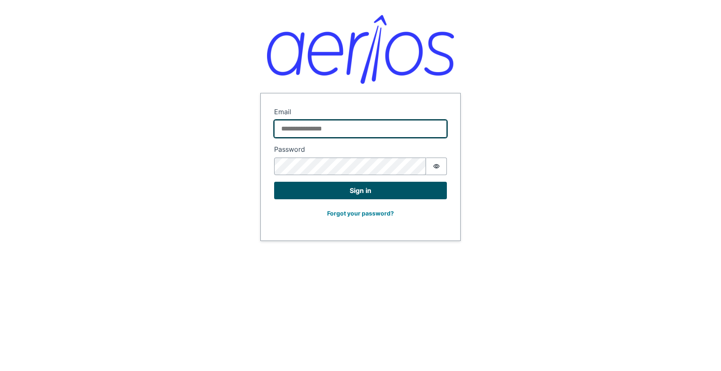
type input "**********"
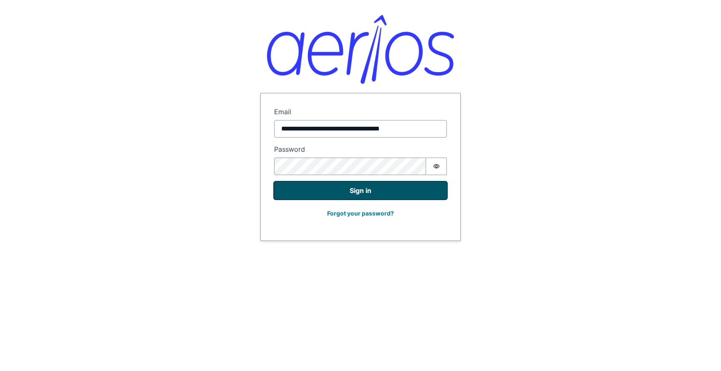
click at [343, 191] on button "Sign in" at bounding box center [360, 191] width 173 height 18
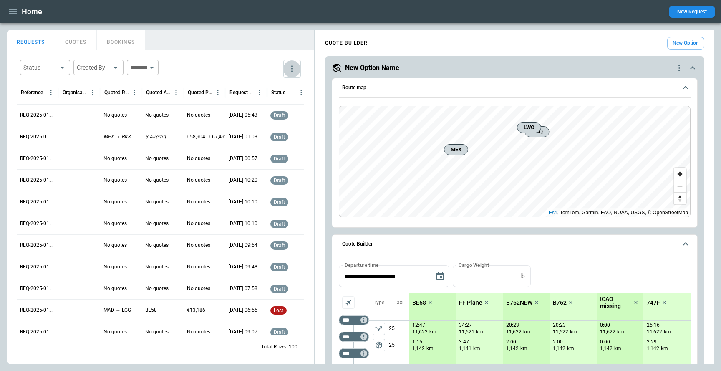
click at [291, 69] on icon "more" at bounding box center [292, 69] width 10 height 10
click at [267, 101] on p "View Settings" at bounding box center [256, 101] width 35 height 7
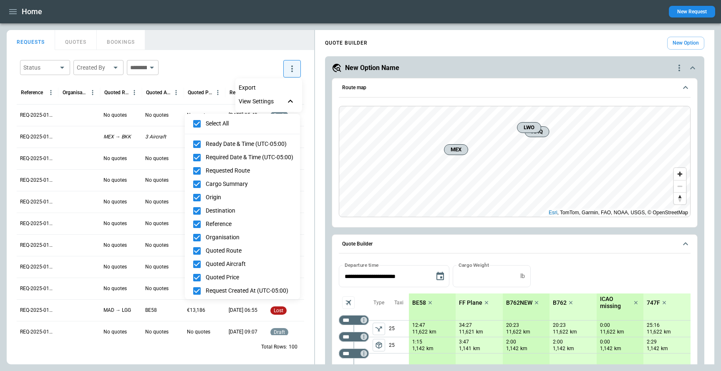
click at [212, 66] on div at bounding box center [360, 185] width 721 height 371
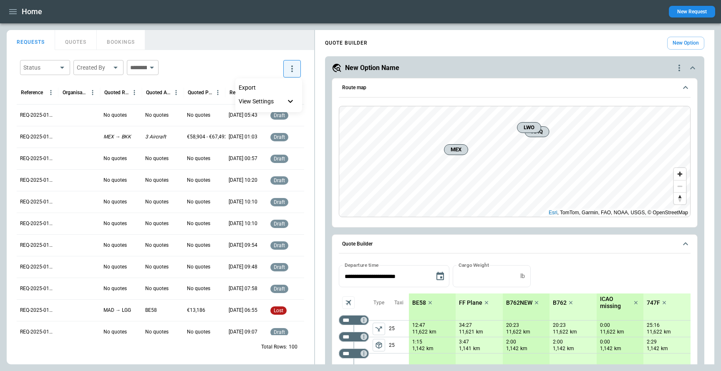
click at [202, 346] on div at bounding box center [360, 185] width 721 height 371
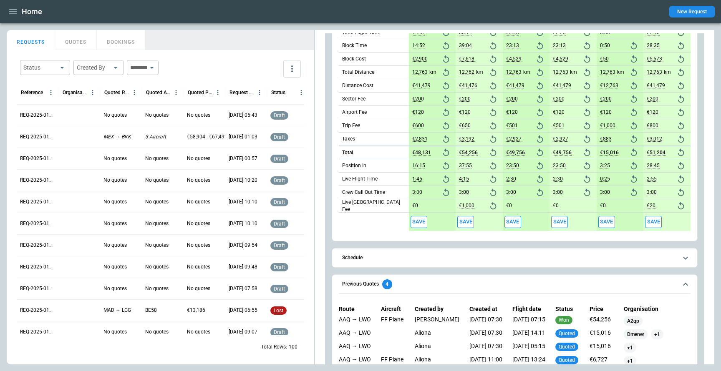
scroll to position [377, 0]
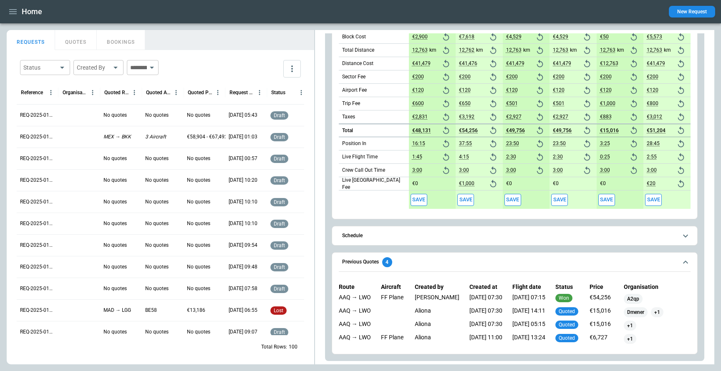
click at [362, 240] on button "Schedule" at bounding box center [515, 236] width 352 height 19
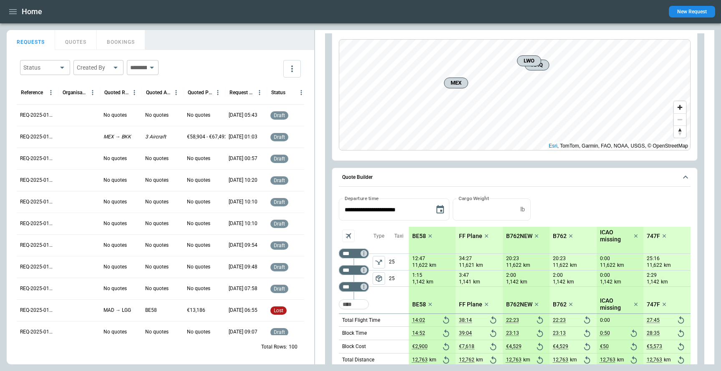
scroll to position [0, 0]
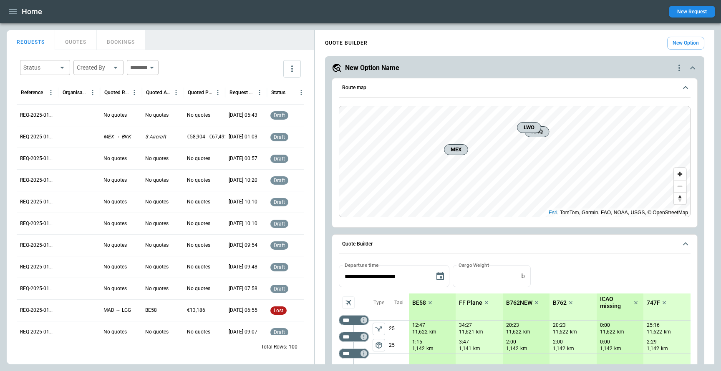
click at [680, 68] on icon "quote-option-actions" at bounding box center [680, 68] width 10 height 10
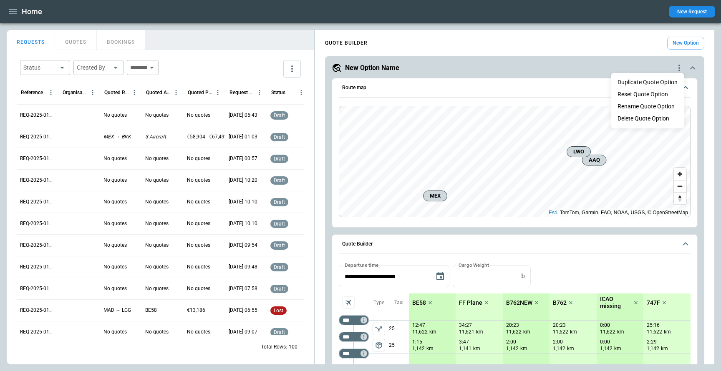
click at [662, 66] on div at bounding box center [360, 185] width 721 height 371
click at [680, 69] on icon "quote-option-actions" at bounding box center [680, 68] width 10 height 10
click at [590, 74] on div at bounding box center [360, 185] width 721 height 371
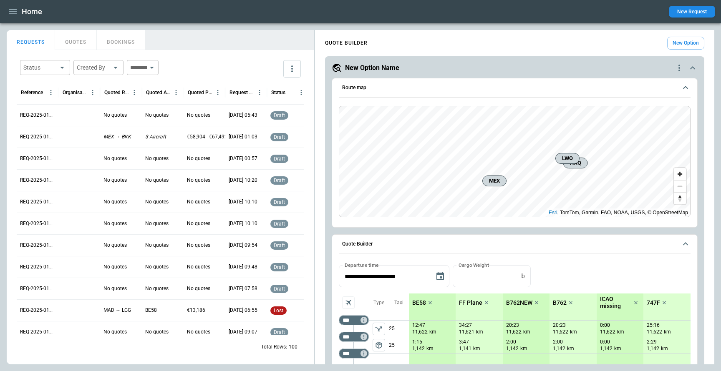
click at [678, 66] on icon "quote-option-actions" at bounding box center [680, 68] width 10 height 10
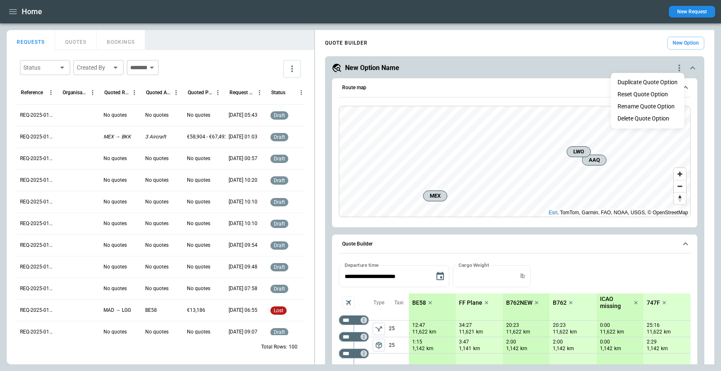
click at [636, 64] on div at bounding box center [360, 185] width 721 height 371
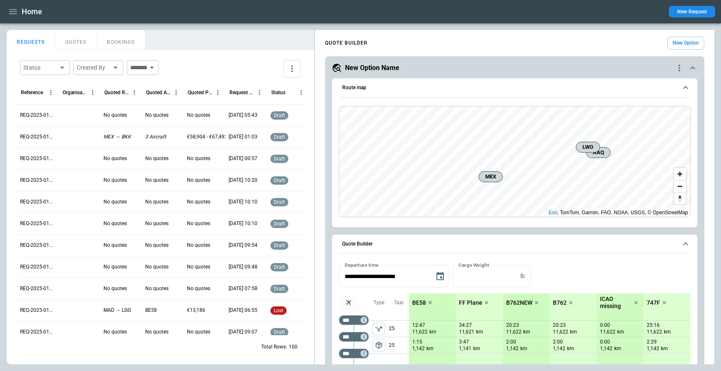
click at [679, 70] on icon "quote-option-actions" at bounding box center [680, 68] width 10 height 10
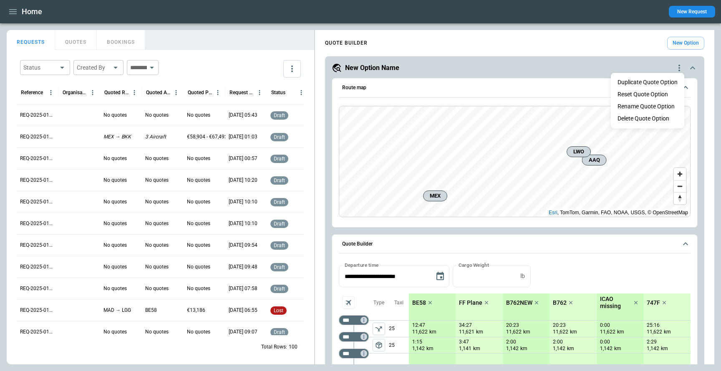
click at [654, 83] on button "Duplicate Quote Option" at bounding box center [647, 82] width 73 height 12
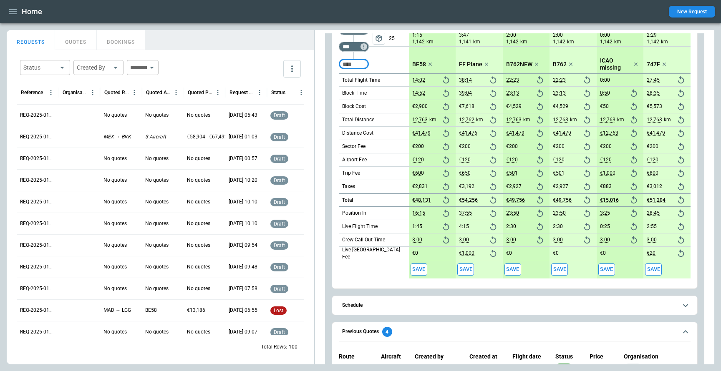
scroll to position [297, 0]
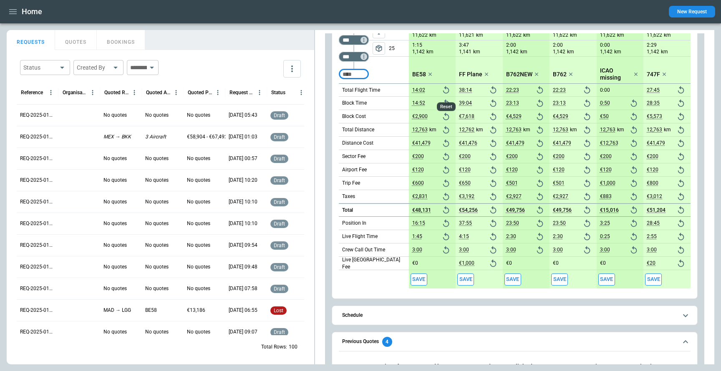
click at [447, 91] on icon "Reset" at bounding box center [446, 90] width 9 height 9
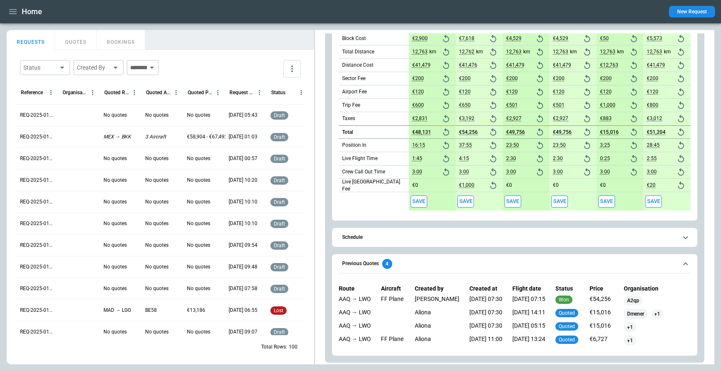
scroll to position [377, 0]
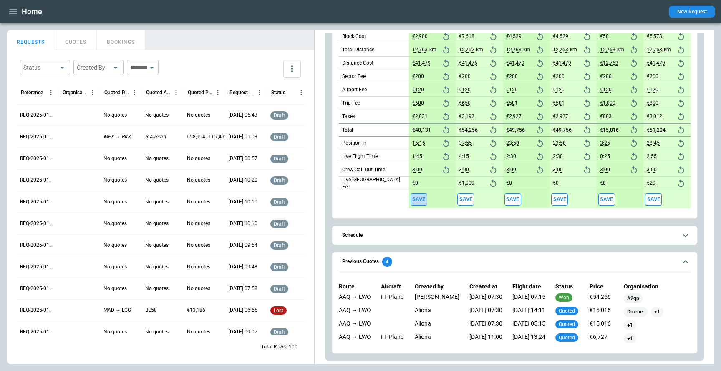
click at [417, 199] on button "Save" at bounding box center [419, 200] width 17 height 12
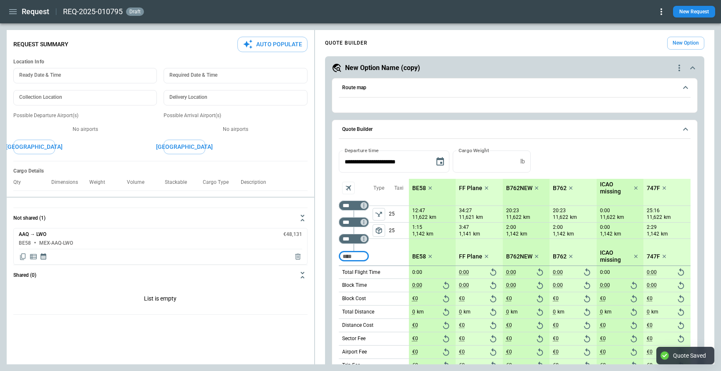
type textarea "*"
type input "**********"
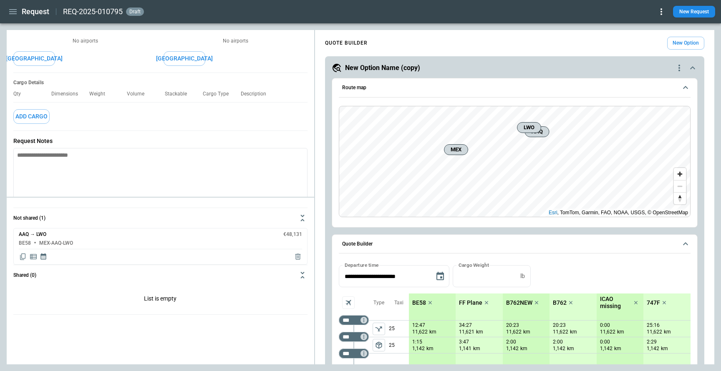
scroll to position [127, 0]
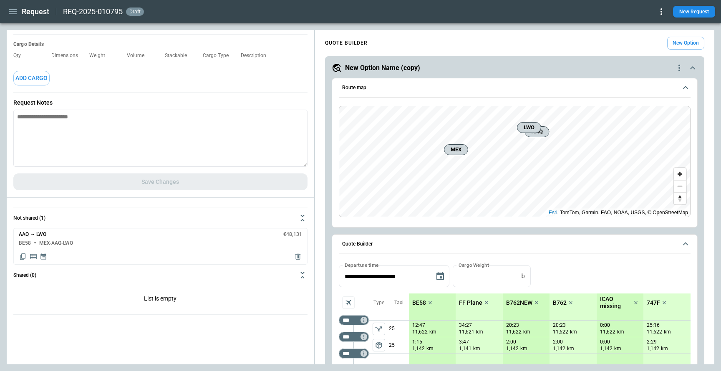
type textarea "*"
click at [122, 139] on textarea at bounding box center [160, 138] width 294 height 57
type textarea "*"
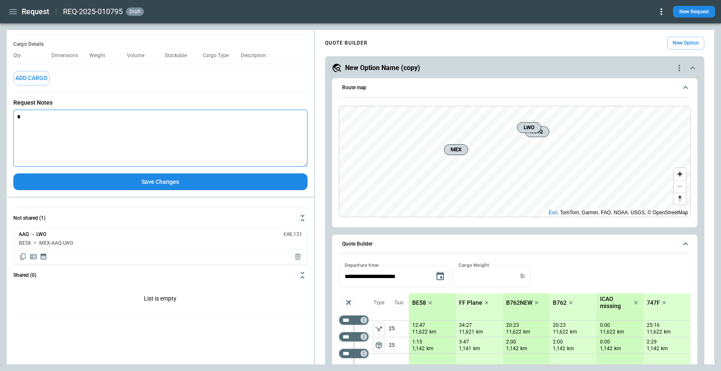
type textarea "**"
type textarea "*"
type textarea "***"
type textarea "*"
type textarea "****"
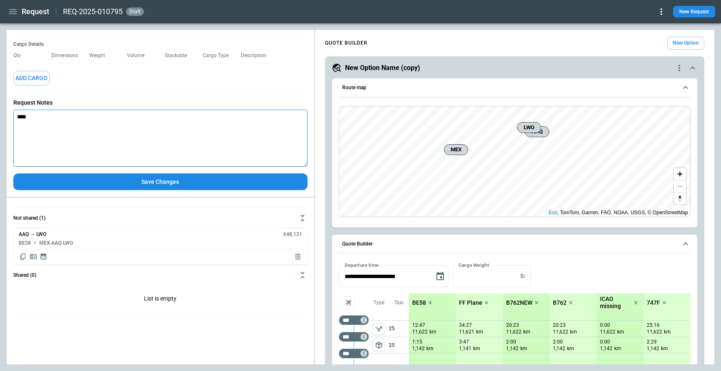
type textarea "*"
type textarea "****"
click at [155, 184] on button "Save Changes" at bounding box center [160, 182] width 294 height 17
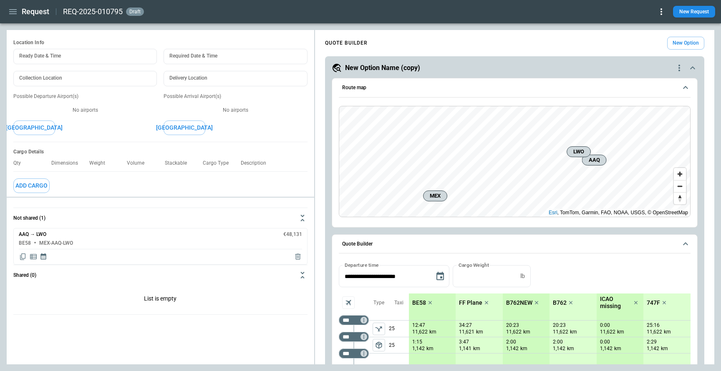
scroll to position [0, 0]
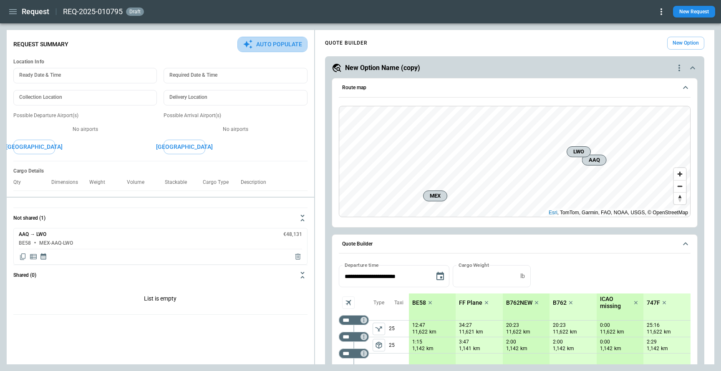
click at [283, 43] on button "Auto Populate" at bounding box center [273, 44] width 70 height 15
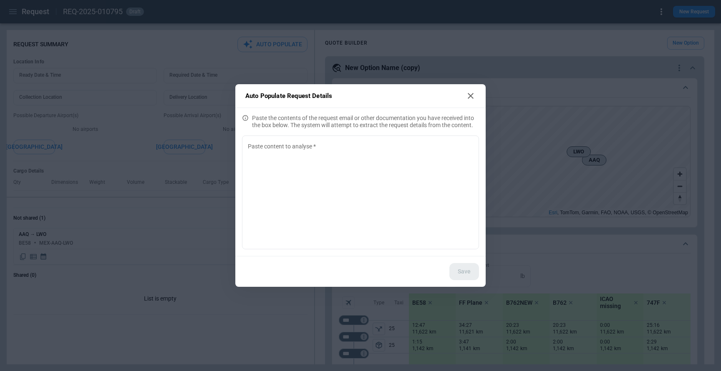
click at [332, 120] on p "Paste the contents of the request email or other documentation you have receive…" at bounding box center [360, 122] width 250 height 28
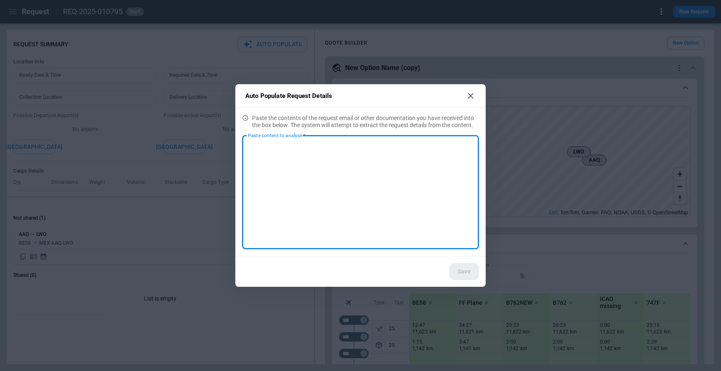
click at [326, 167] on textarea "Paste content to analyse   *" at bounding box center [360, 193] width 225 height 100
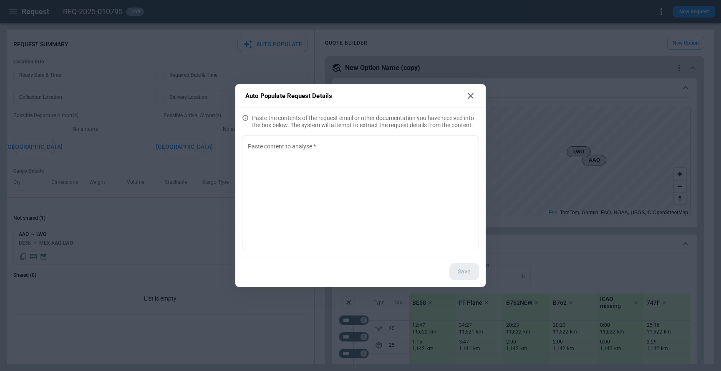
click at [326, 118] on p "Paste the contents of the request email or other documentation you have receive…" at bounding box center [360, 122] width 250 height 28
click at [470, 99] on icon at bounding box center [471, 96] width 10 height 10
type textarea "*"
